Goal: Check status: Check status

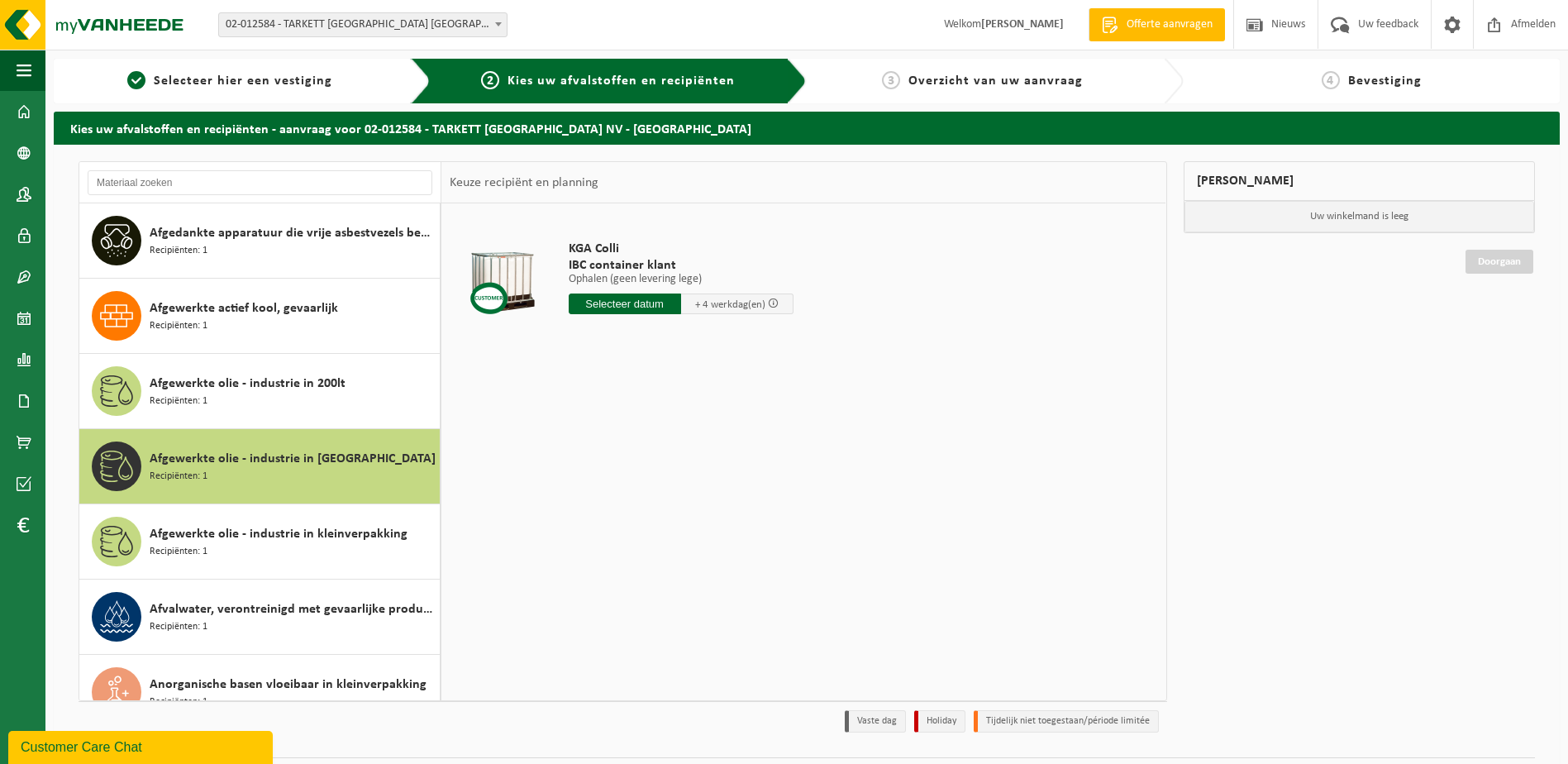
scroll to position [60, 0]
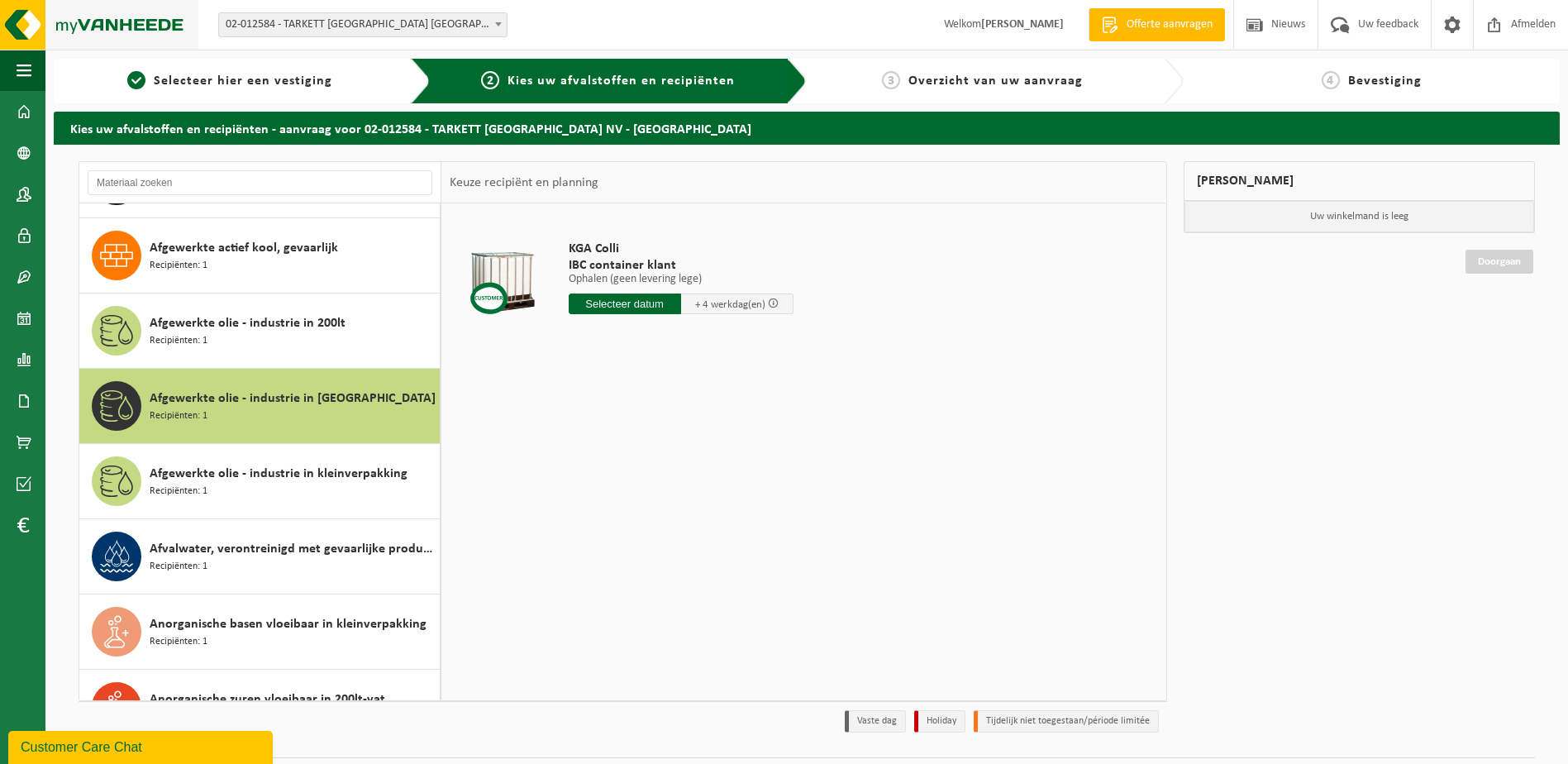
click at [102, 19] on img at bounding box center [99, 24] width 199 height 49
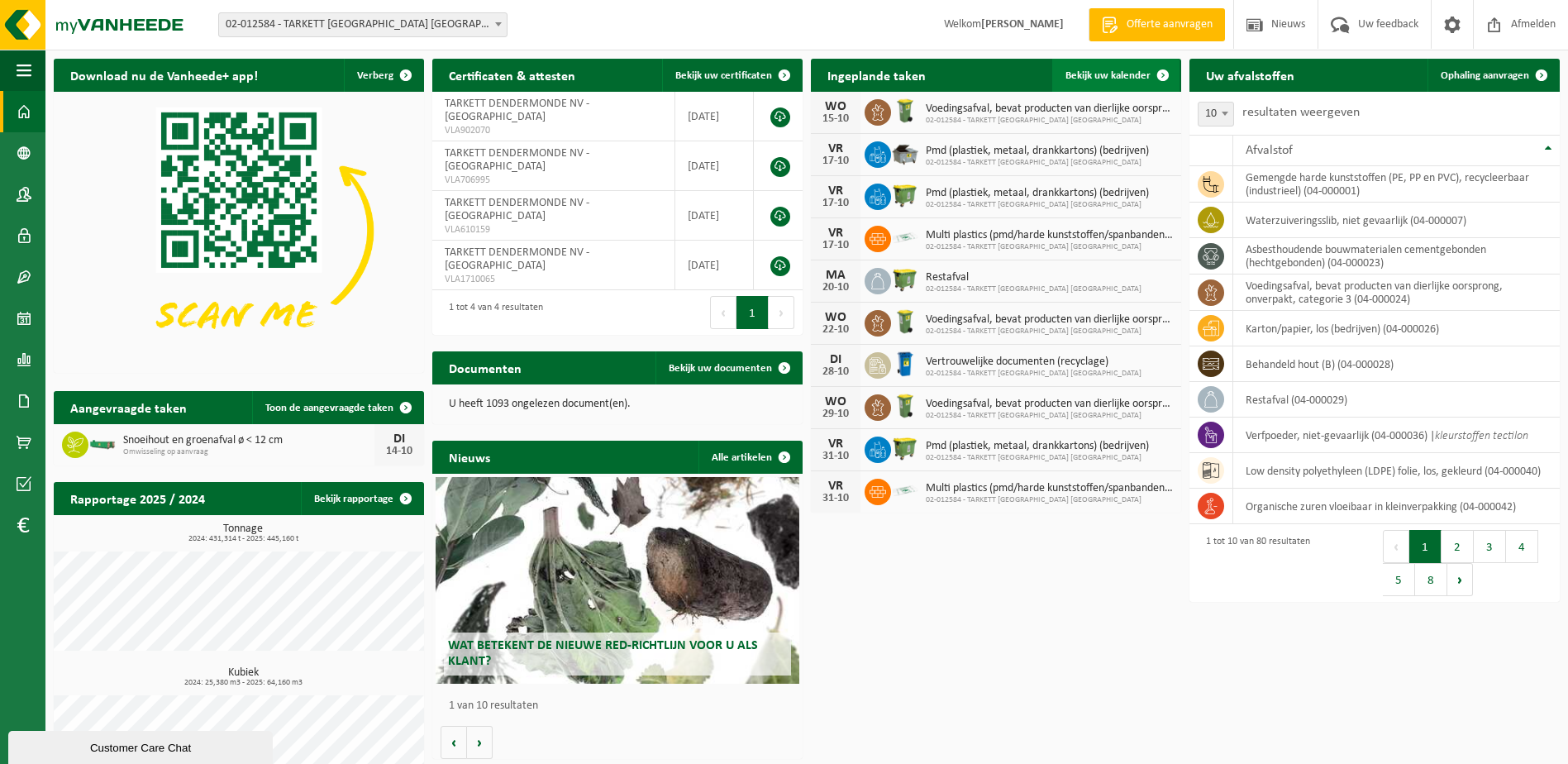
click at [1122, 76] on span "Bekijk uw kalender" at bounding box center [1108, 75] width 85 height 11
